Goal: Navigation & Orientation: Find specific page/section

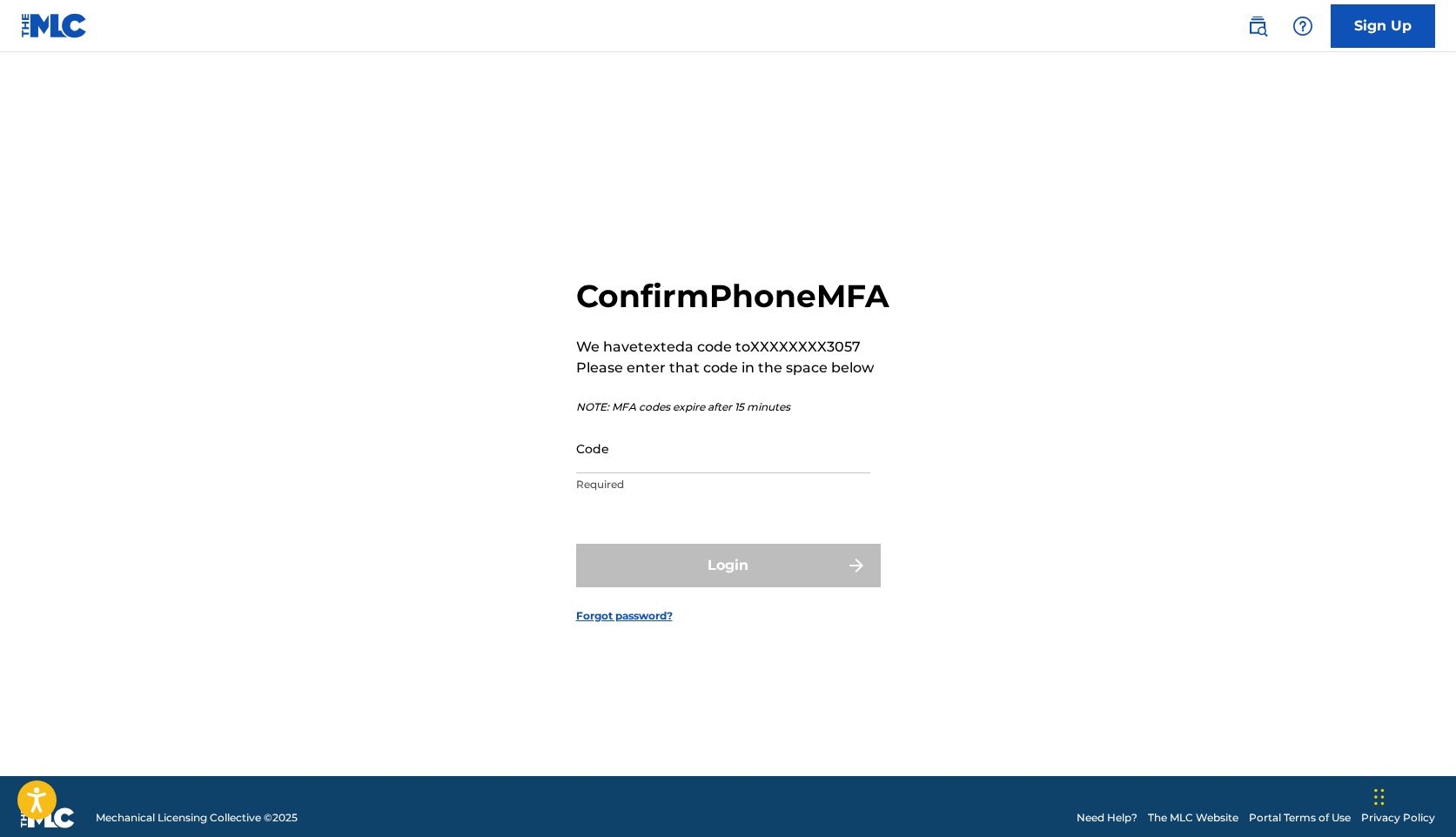
click at [787, 473] on input "Code" at bounding box center [722, 448] width 294 height 50
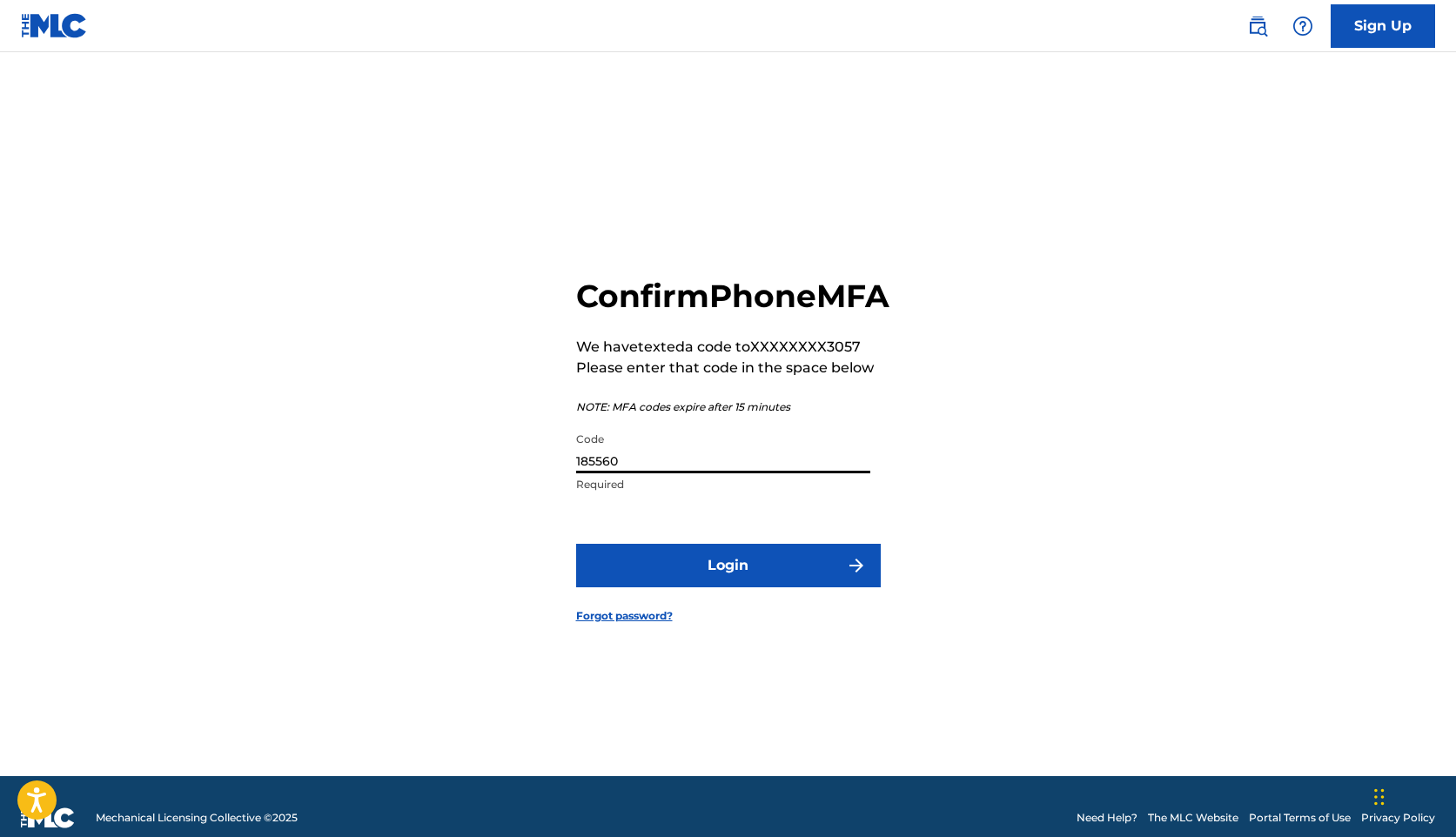
type input "185560"
click at [576, 543] on button "Login" at bounding box center [728, 565] width 304 height 44
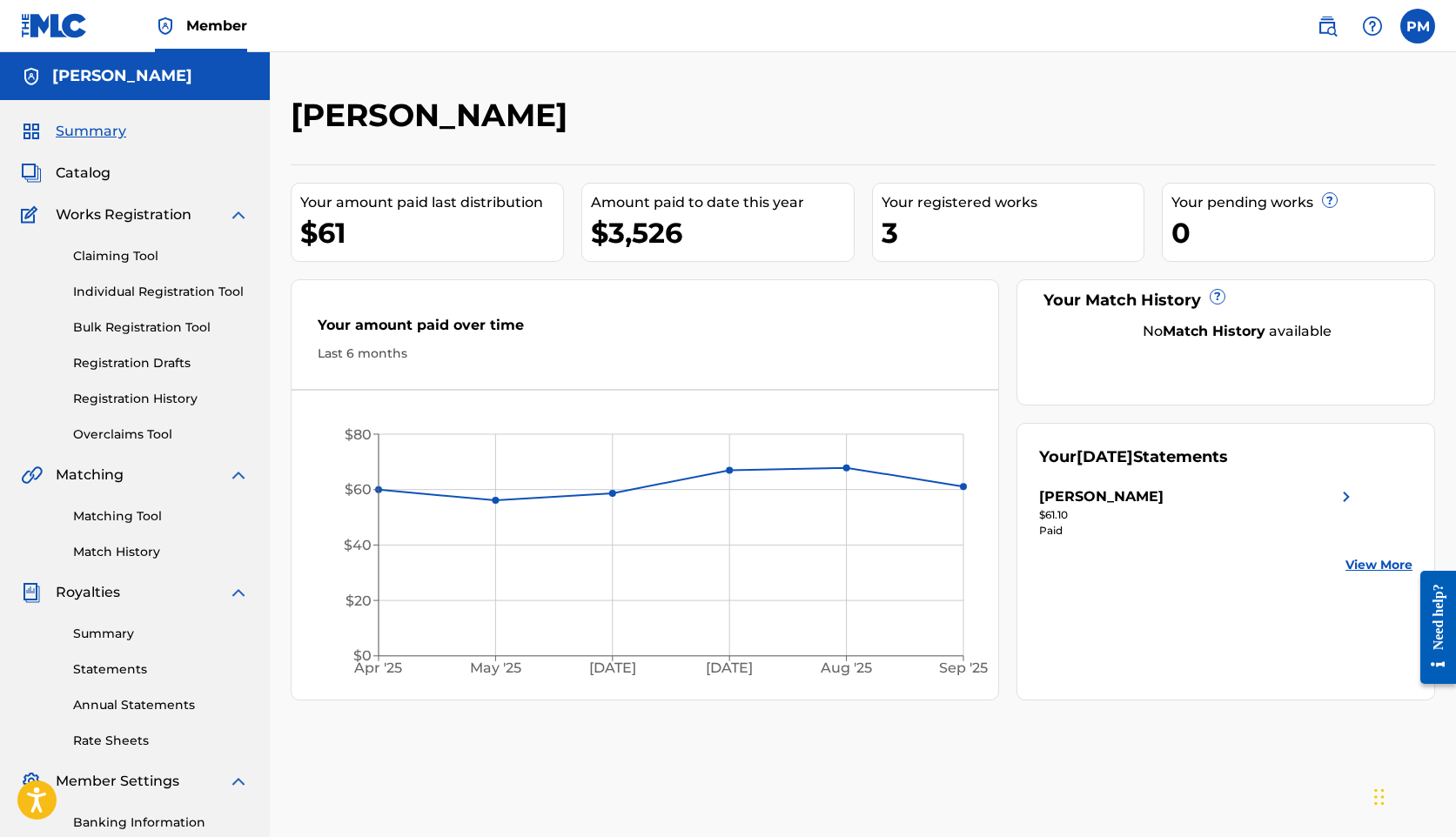
click at [88, 168] on span "Catalog" at bounding box center [83, 173] width 55 height 20
